Goal: Information Seeking & Learning: Learn about a topic

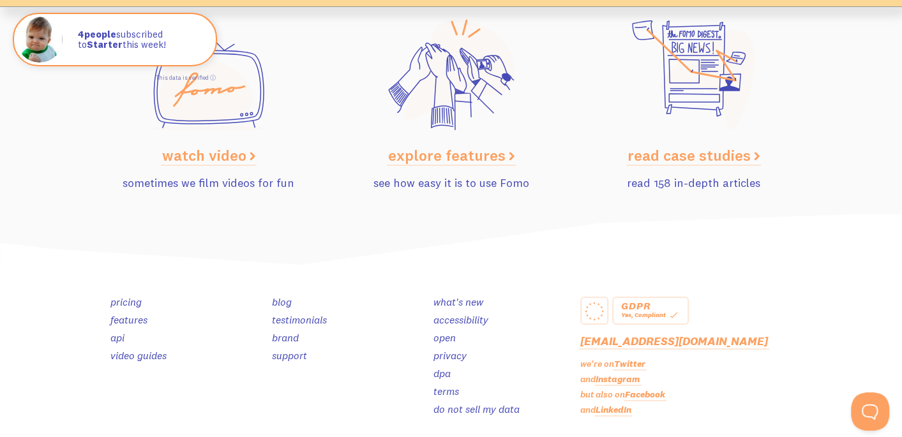
scroll to position [6365, 0]
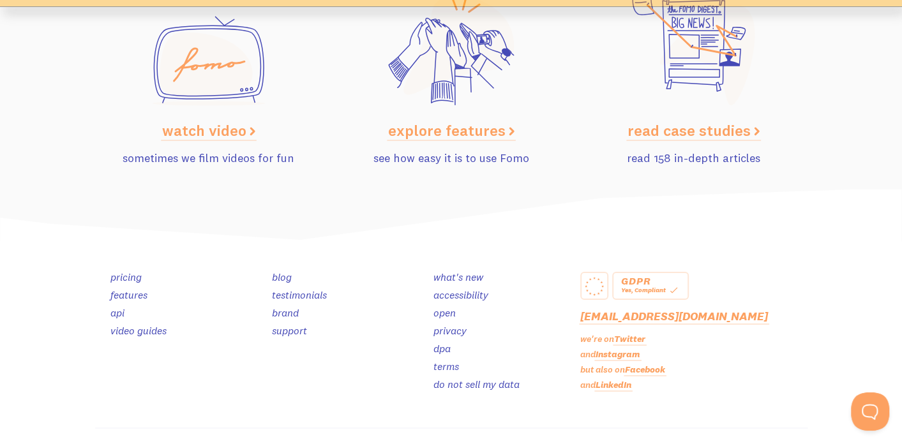
click at [479, 89] on icon at bounding box center [451, 50] width 126 height 112
click at [451, 78] on icon at bounding box center [450, 70] width 3 height 26
click at [456, 133] on link "explore features" at bounding box center [451, 130] width 126 height 19
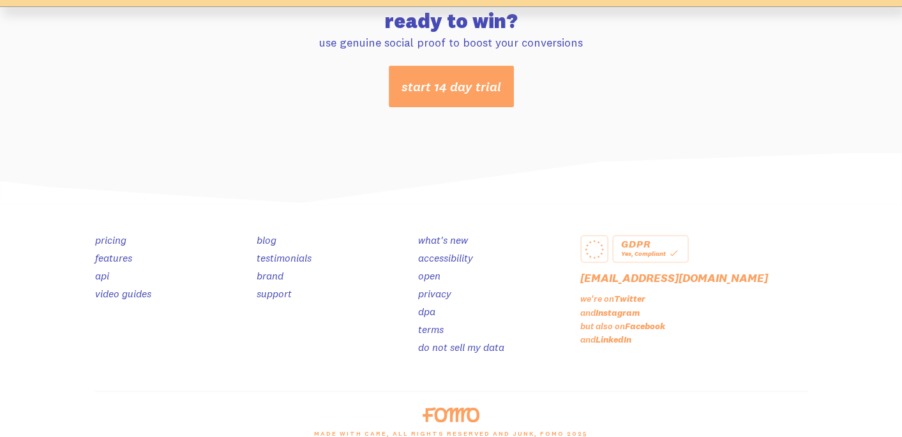
scroll to position [6839, 0]
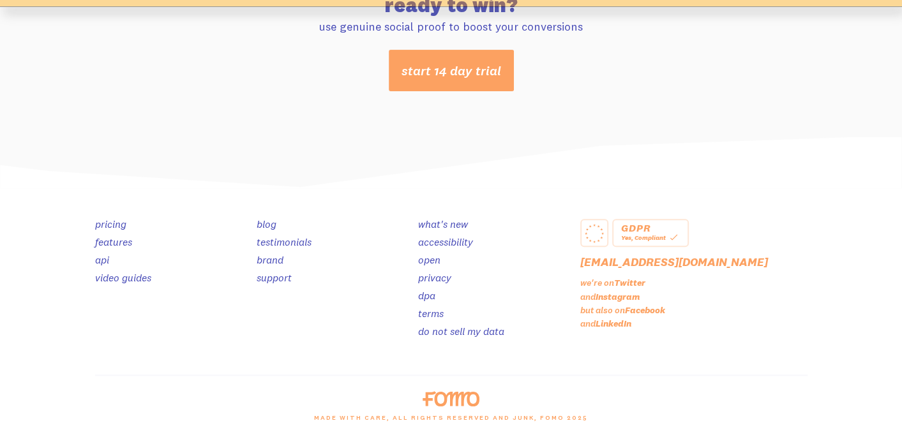
click at [271, 237] on link "testimonials" at bounding box center [284, 241] width 55 height 13
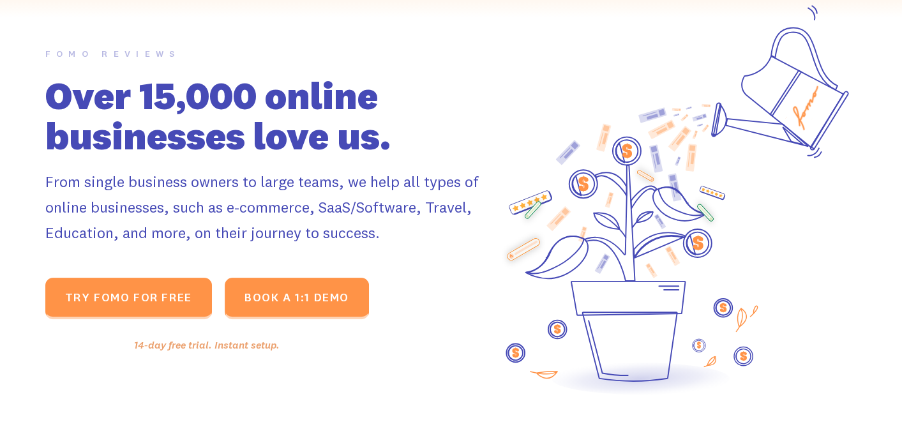
scroll to position [198, 0]
